Goal: Check status: Check status

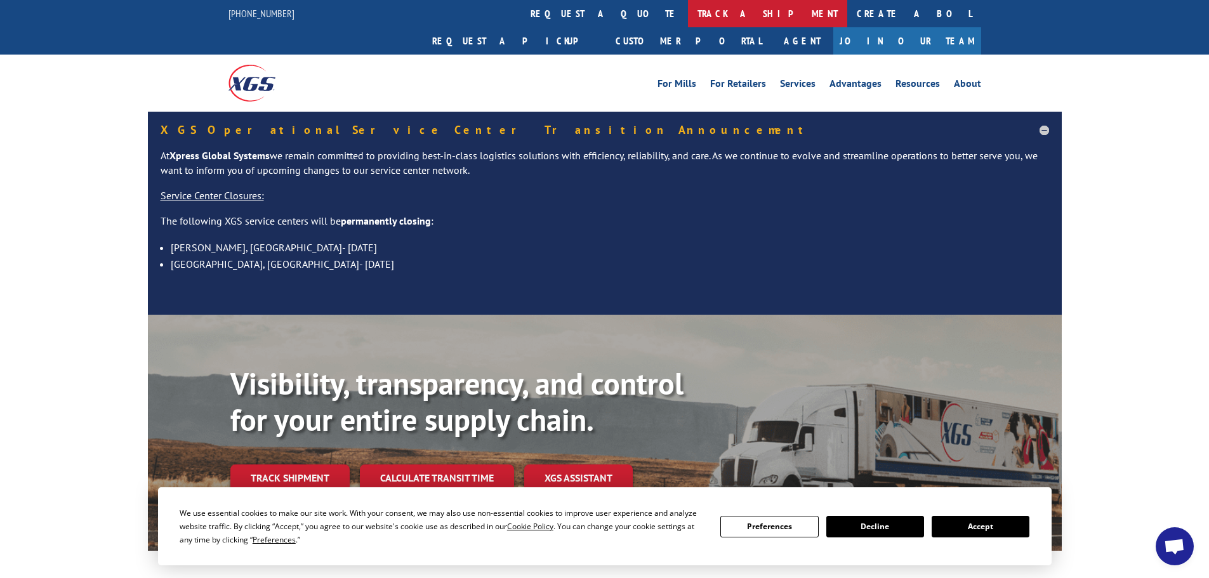
click at [688, 15] on link "track a shipment" at bounding box center [767, 13] width 159 height 27
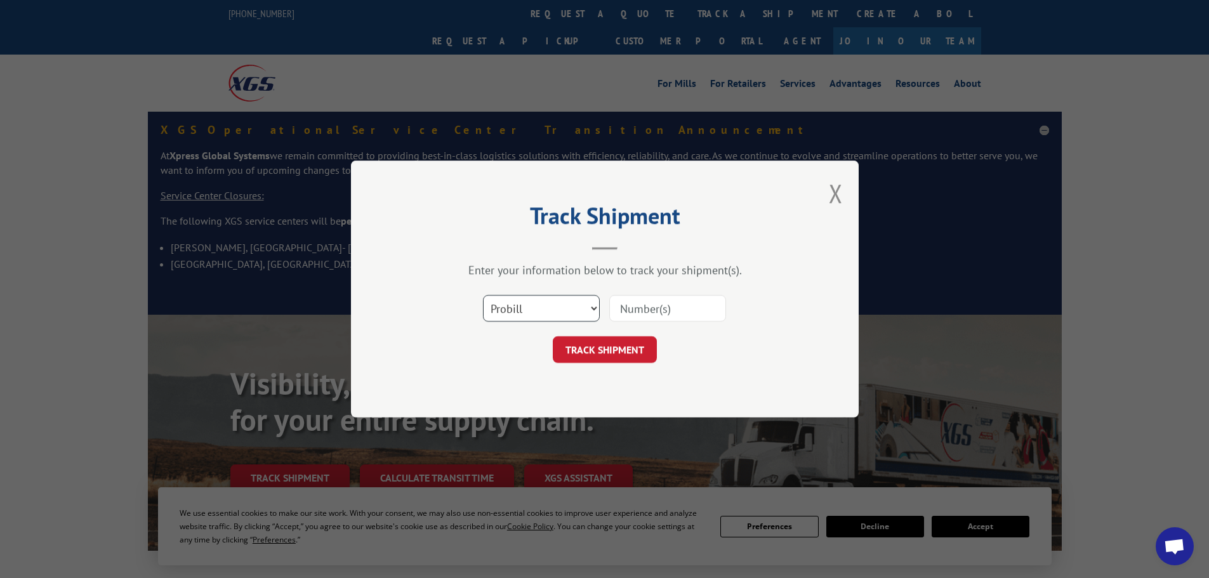
drag, startPoint x: 545, startPoint y: 298, endPoint x: 544, endPoint y: 305, distance: 7.1
click at [545, 298] on select "Select category... Probill BOL PO" at bounding box center [541, 308] width 117 height 27
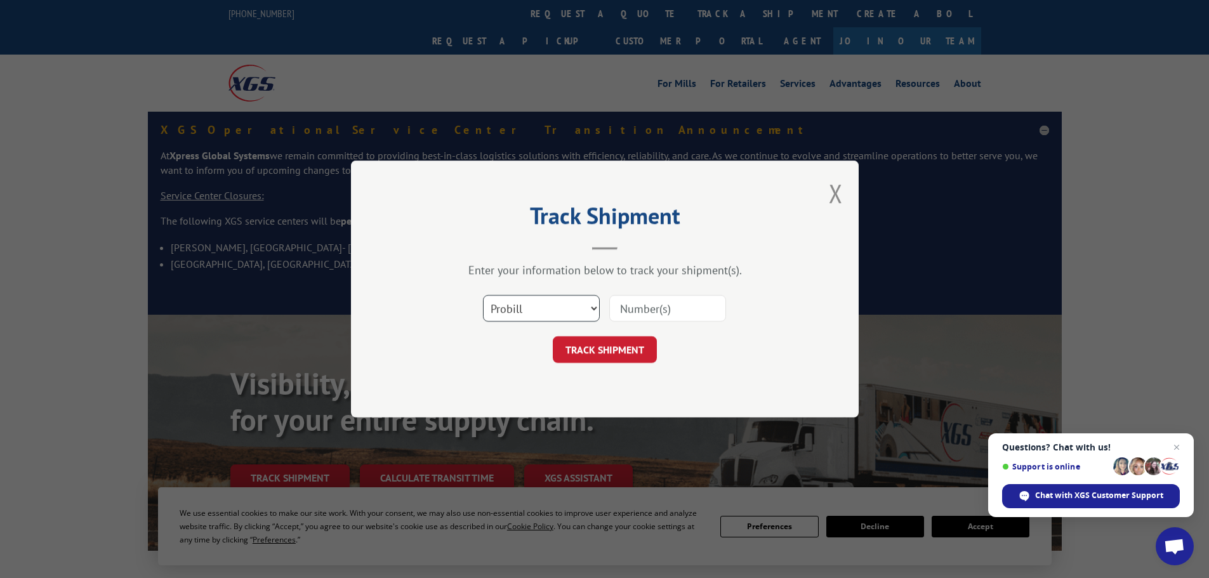
select select "bol"
click at [483, 295] on select "Select category... Probill BOL PO" at bounding box center [541, 308] width 117 height 27
click at [642, 307] on input at bounding box center [667, 308] width 117 height 27
paste input "6007952"
type input "6007952"
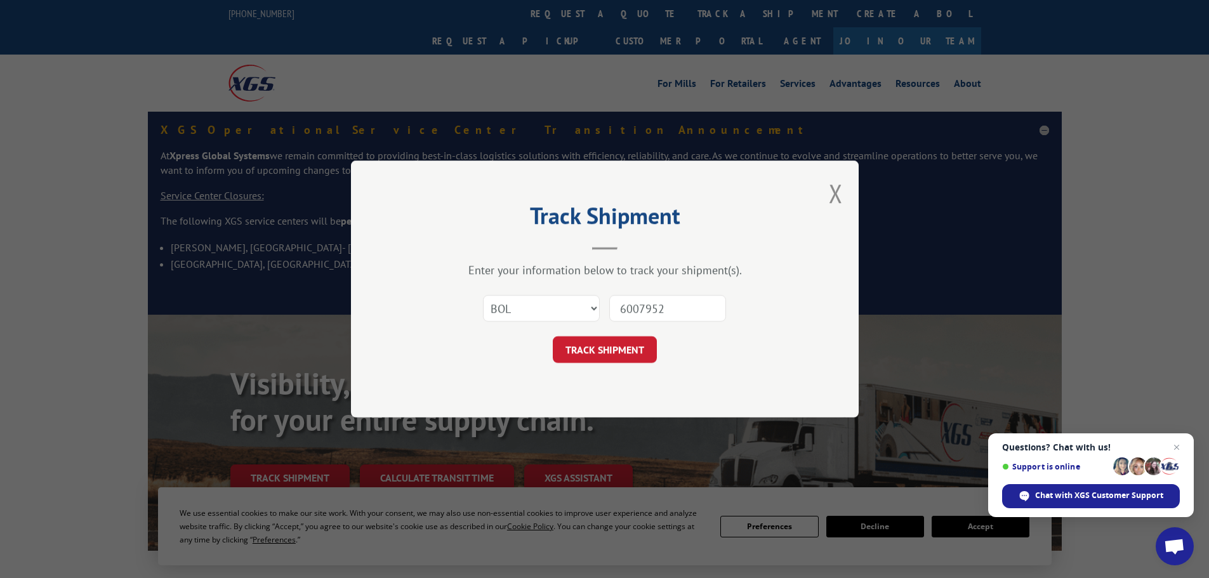
click at [651, 347] on button "TRACK SHIPMENT" at bounding box center [605, 349] width 104 height 27
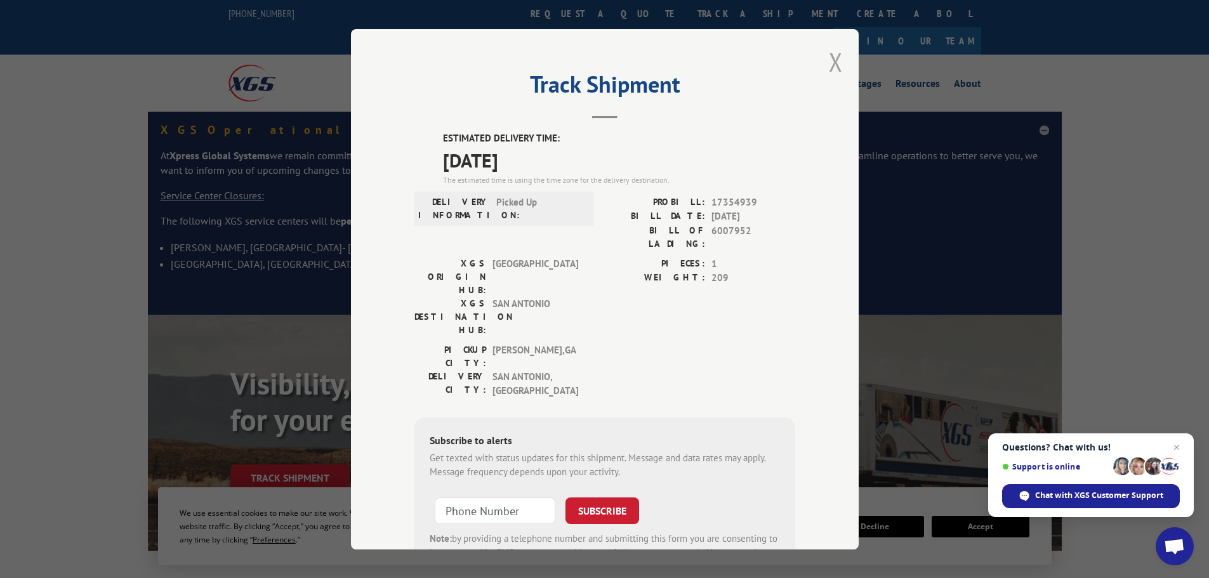
click at [830, 64] on button "Close modal" at bounding box center [836, 62] width 14 height 34
